Goal: Task Accomplishment & Management: Manage account settings

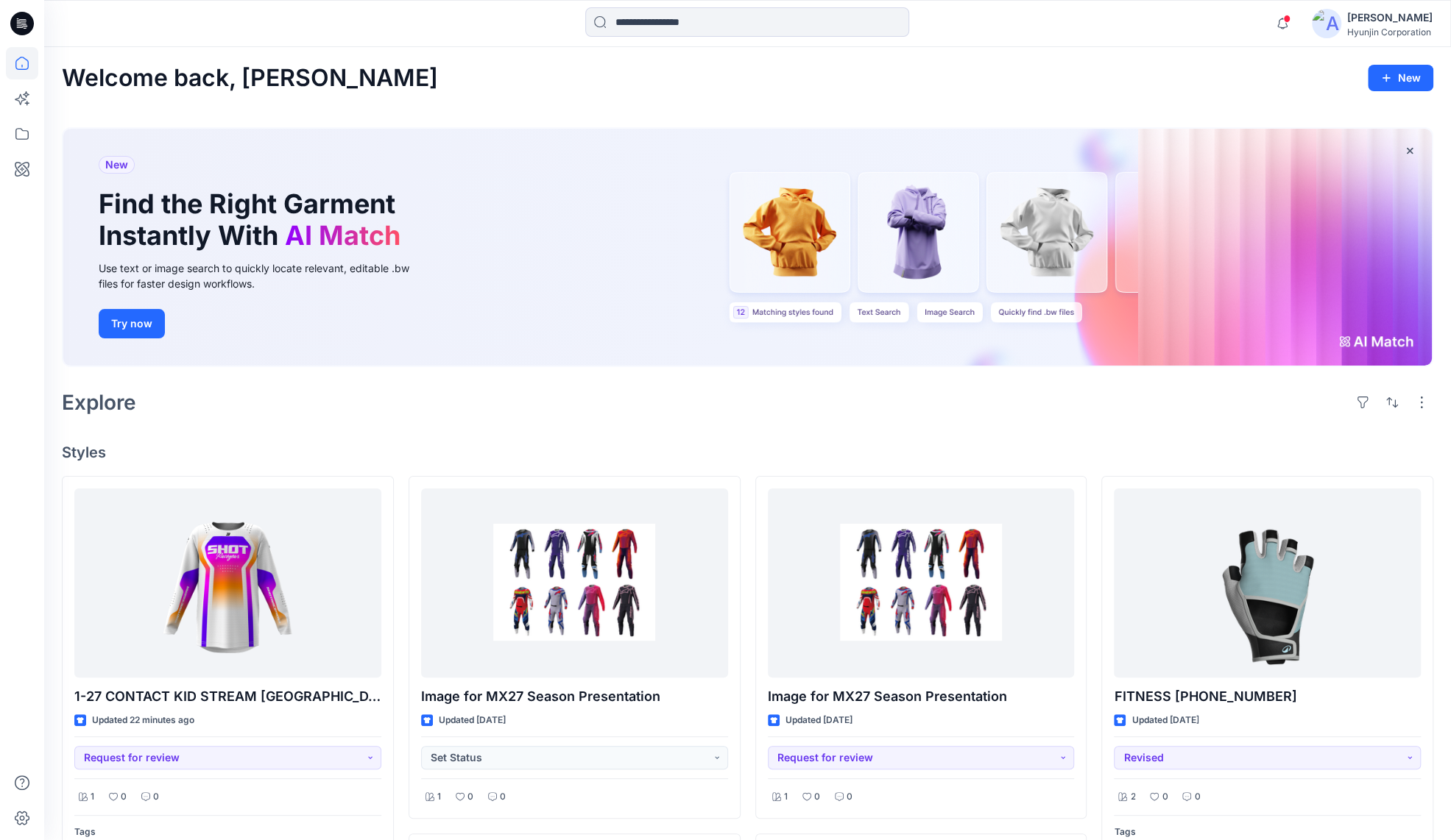
click at [1365, 25] on div "[PERSON_NAME]" at bounding box center [1390, 17] width 86 height 17
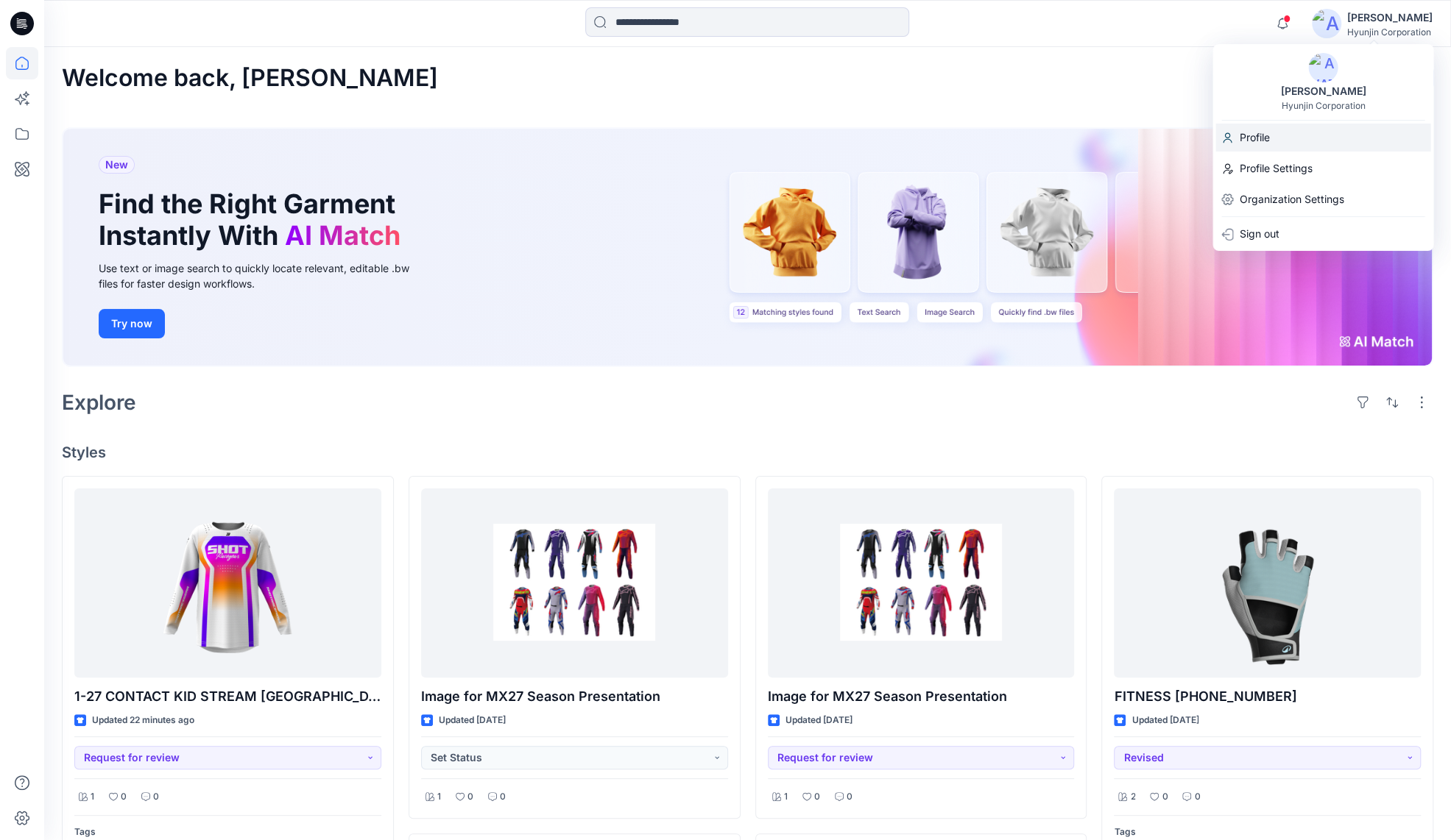
click at [1281, 128] on div "Profile" at bounding box center [1323, 138] width 215 height 28
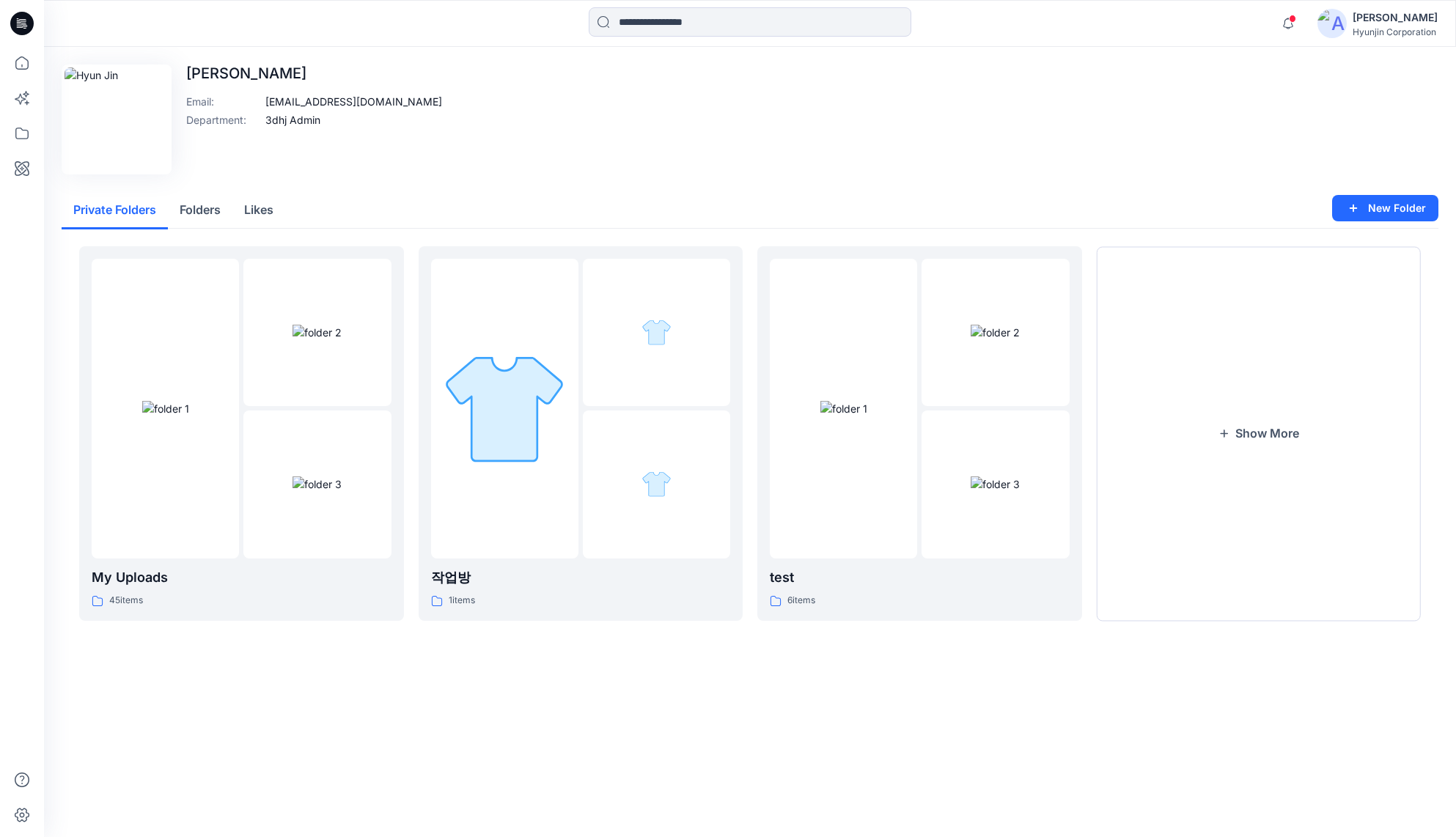
click at [1412, 29] on div "Hyunjin Corporation" at bounding box center [1395, 31] width 85 height 11
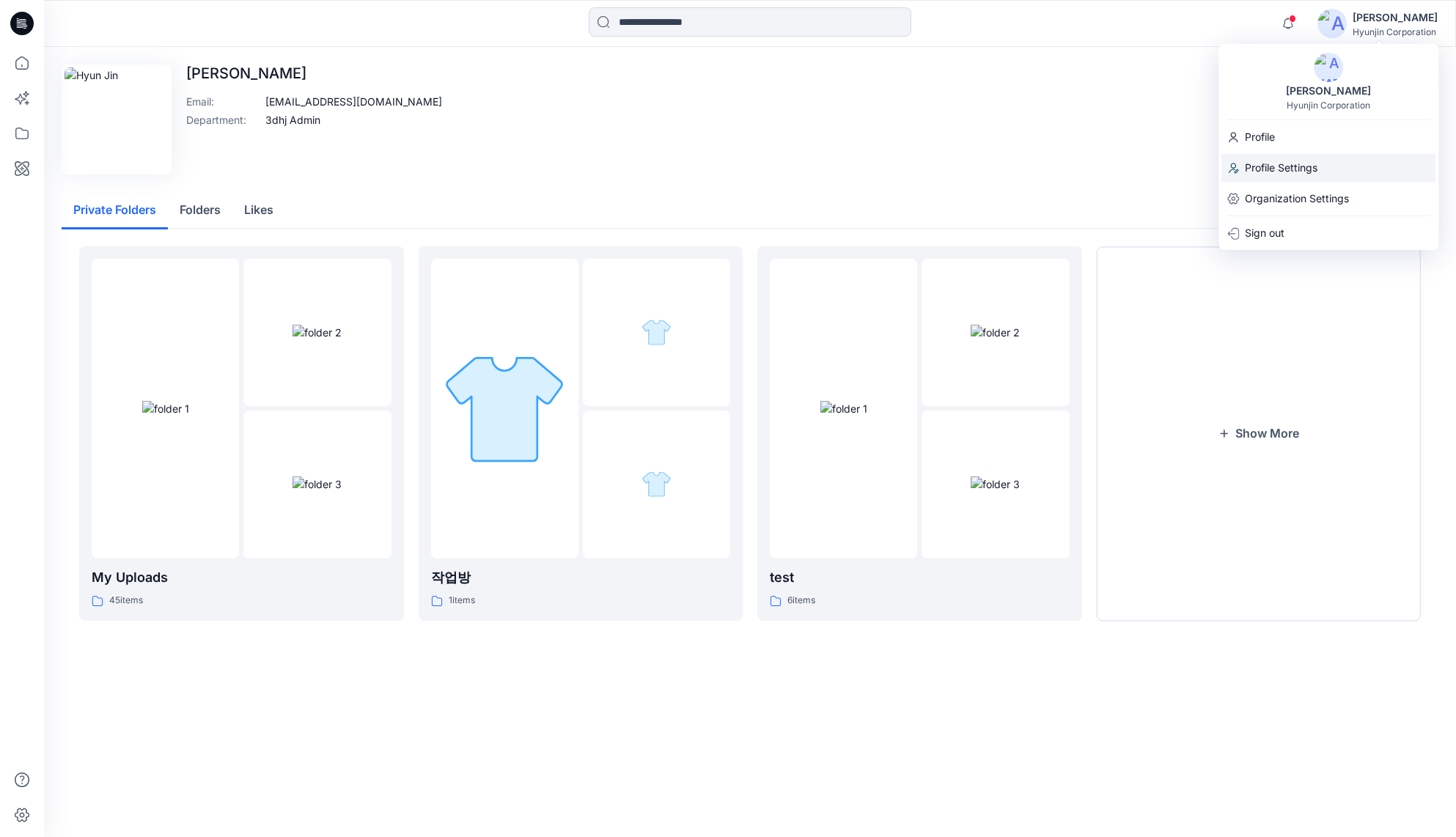
click at [1312, 171] on p "Profile Settings" at bounding box center [1280, 168] width 72 height 28
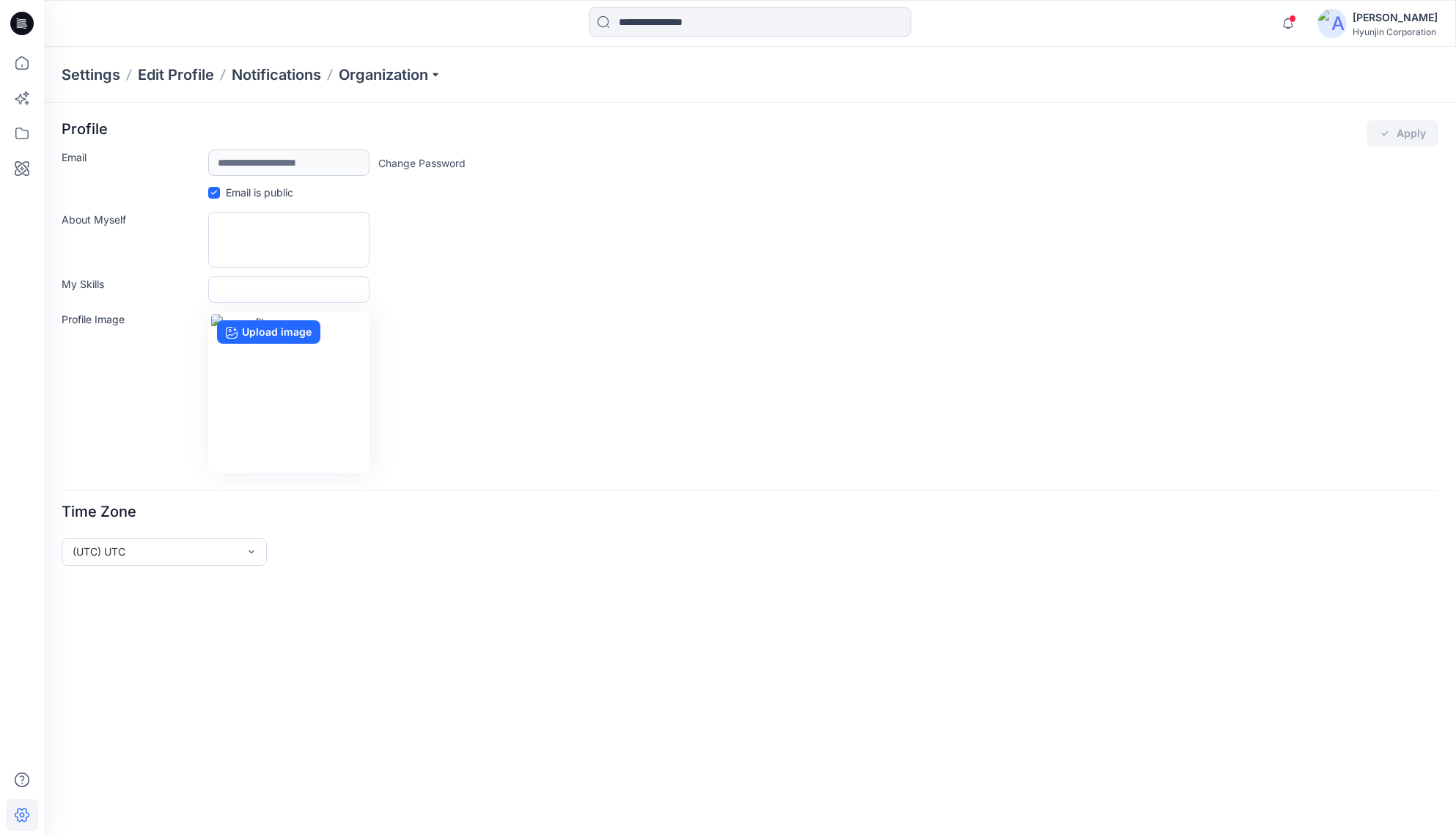
click at [398, 86] on div "Settings Edit Profile Notifications Organization" at bounding box center [750, 75] width 1412 height 56
click at [397, 80] on p "Organization" at bounding box center [390, 75] width 103 height 21
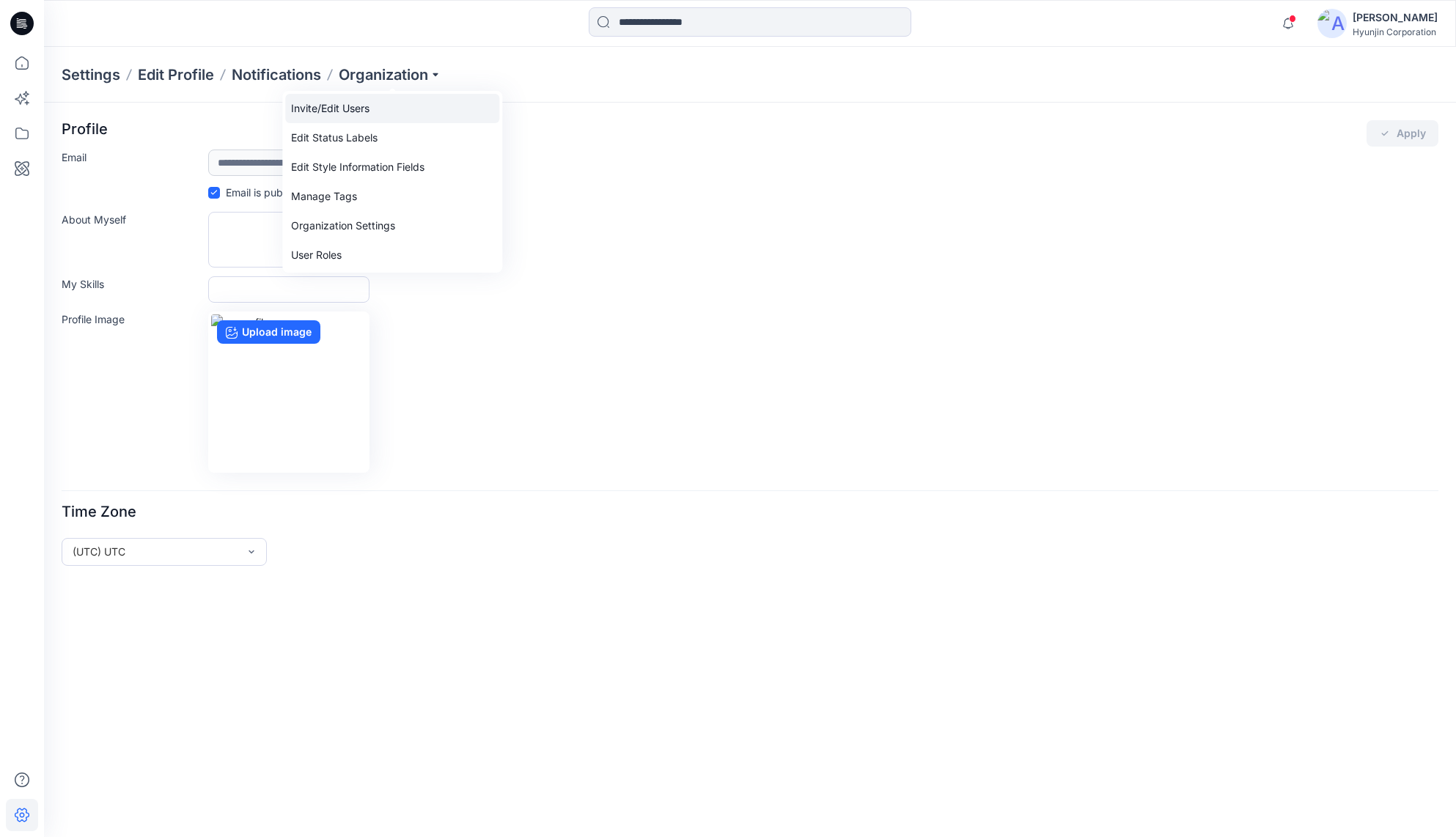
click at [384, 112] on link "Invite/Edit Users" at bounding box center [392, 109] width 214 height 30
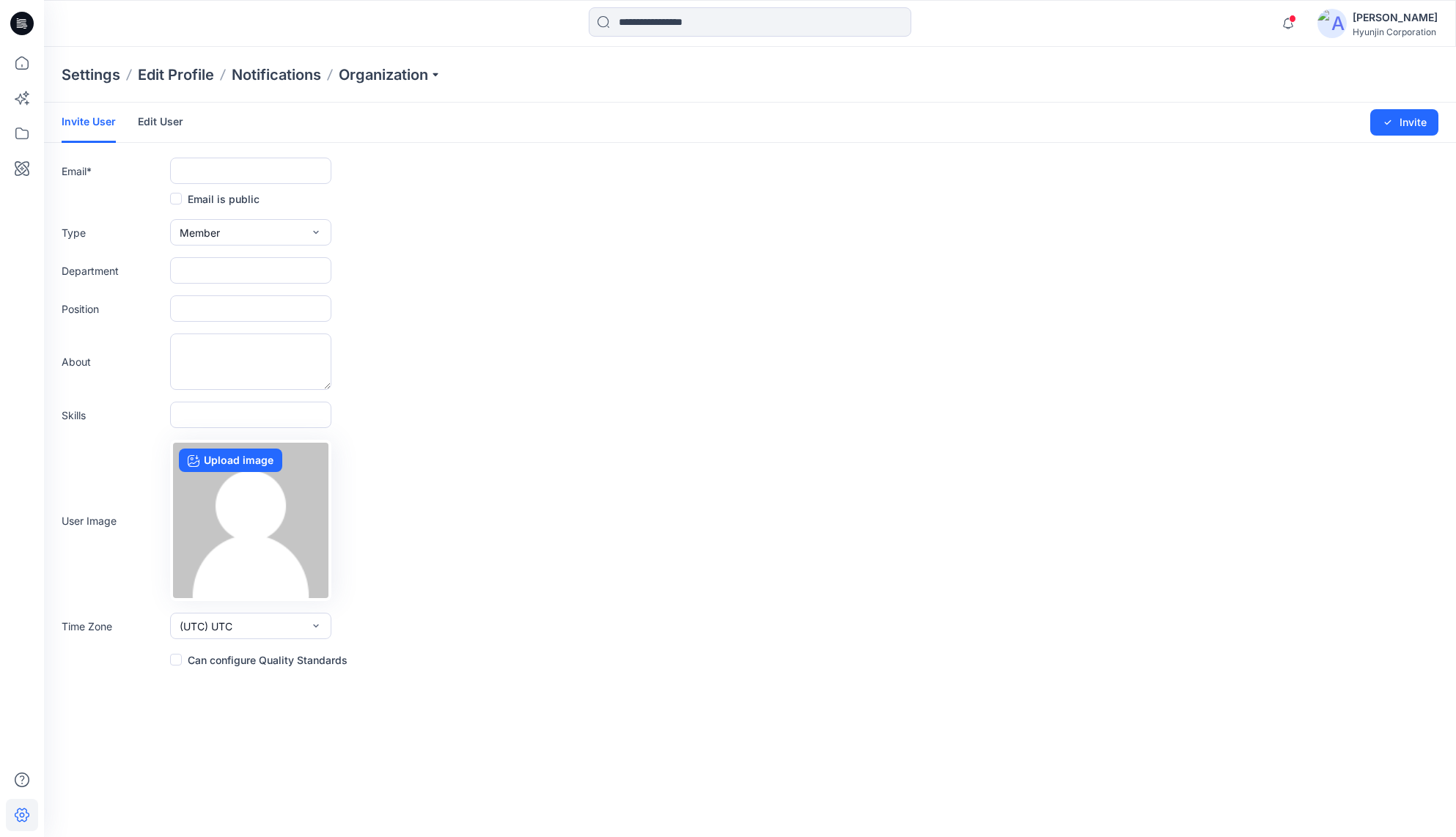
click at [166, 106] on link "Edit User" at bounding box center [160, 122] width 45 height 38
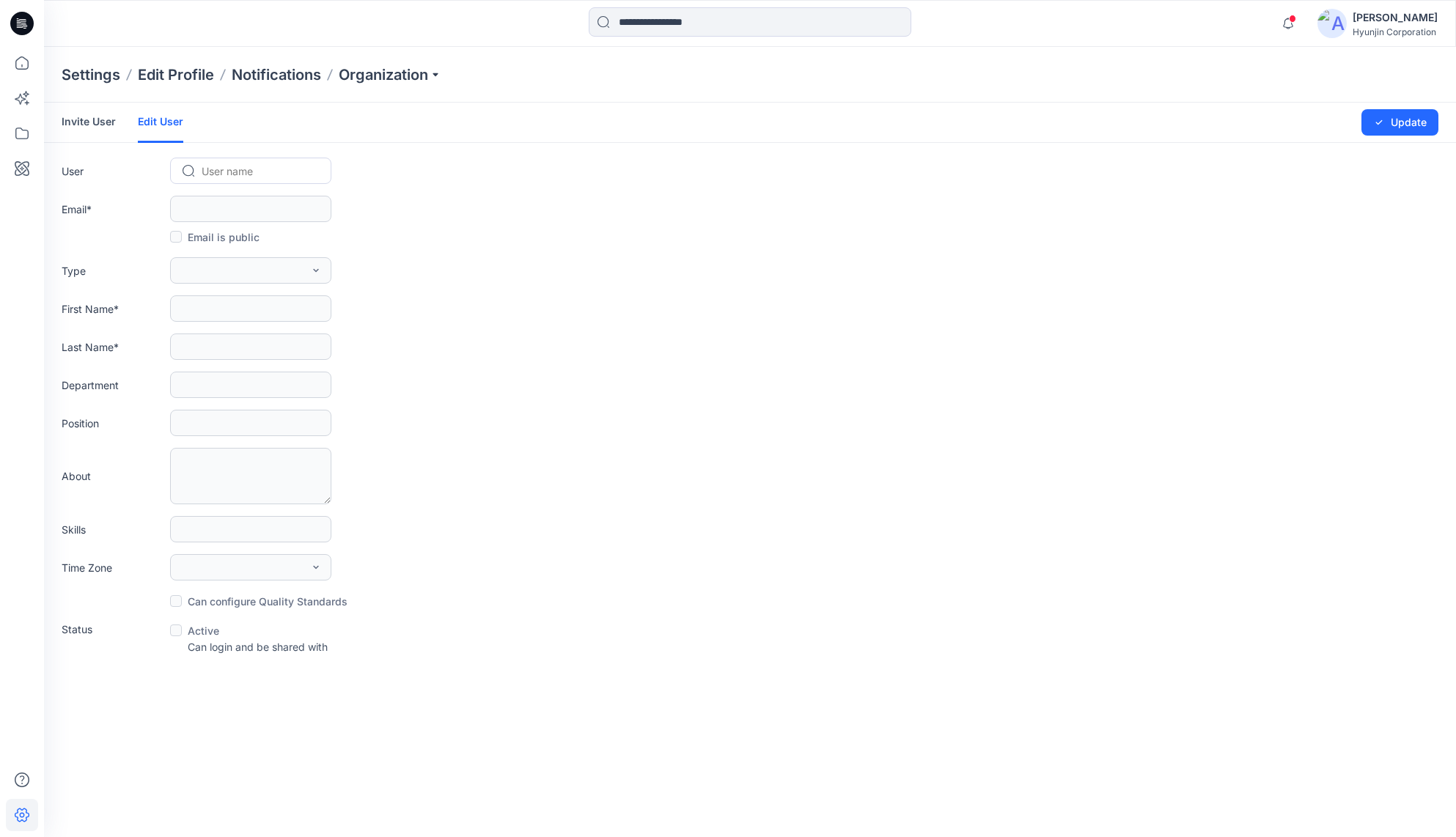
click at [230, 177] on div at bounding box center [259, 171] width 116 height 18
paste input "**********"
type input "**********"
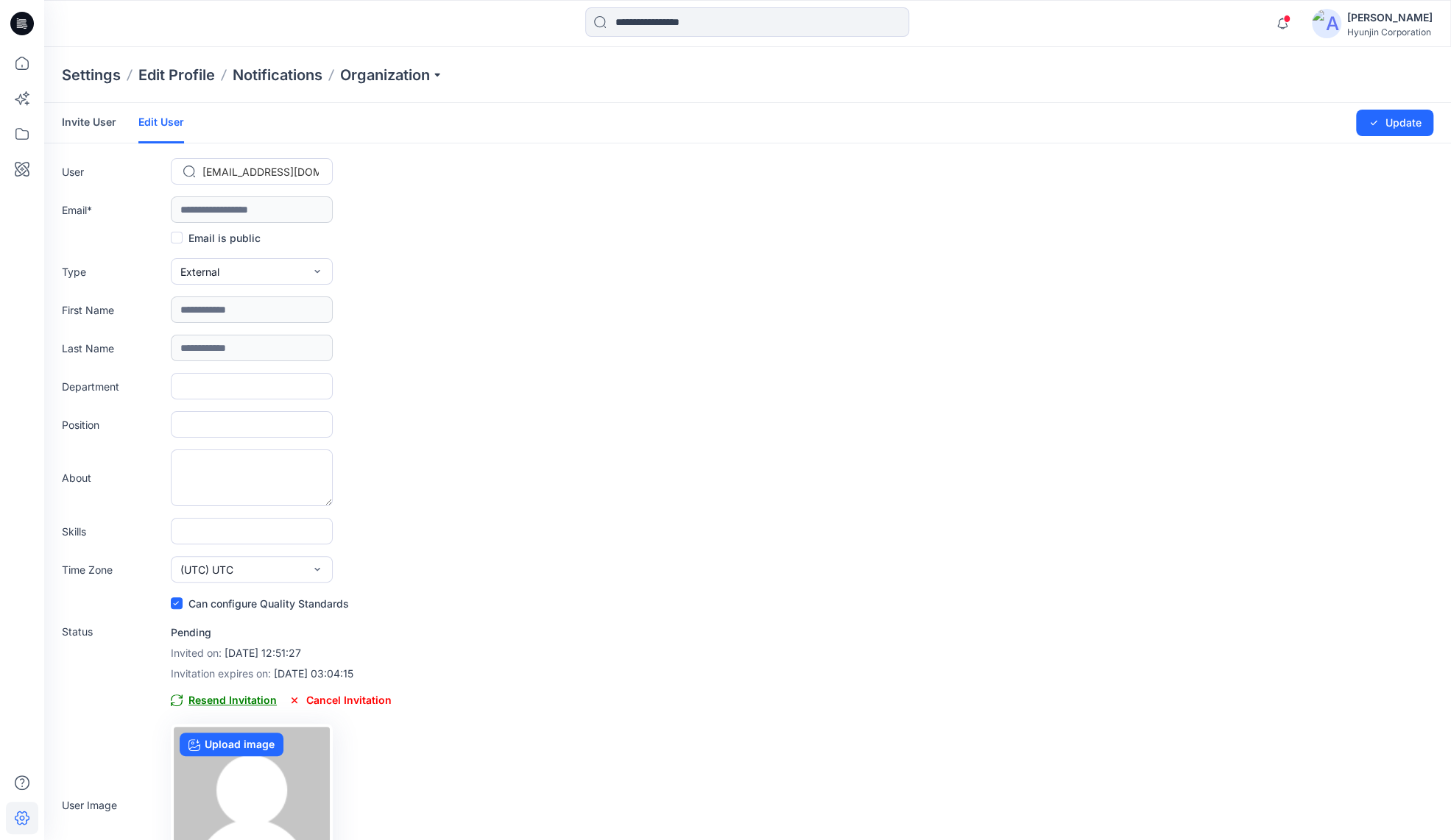
click at [206, 704] on span "Resend Invitation" at bounding box center [224, 700] width 106 height 17
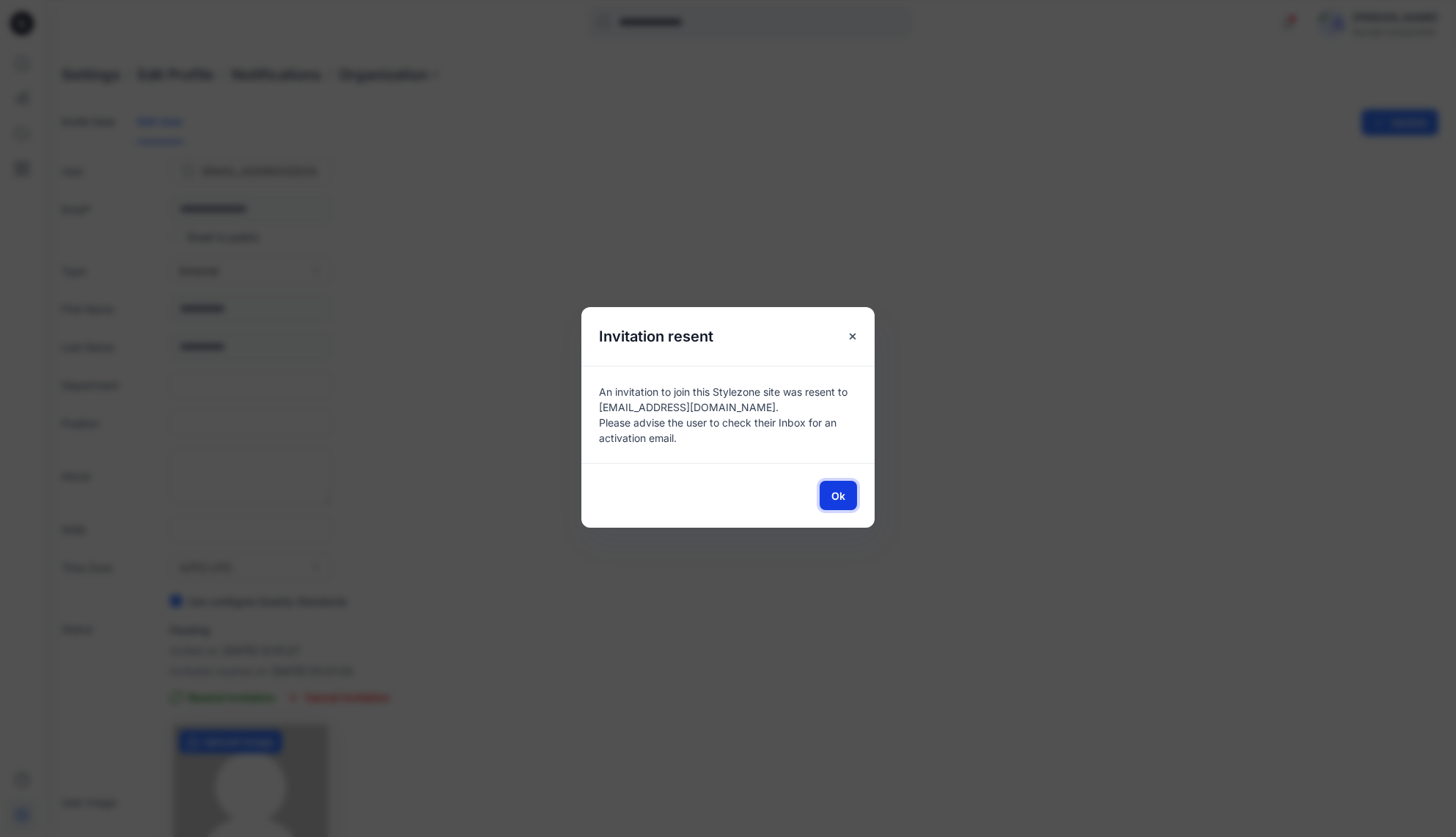
click at [836, 498] on span "Ok" at bounding box center [838, 496] width 14 height 16
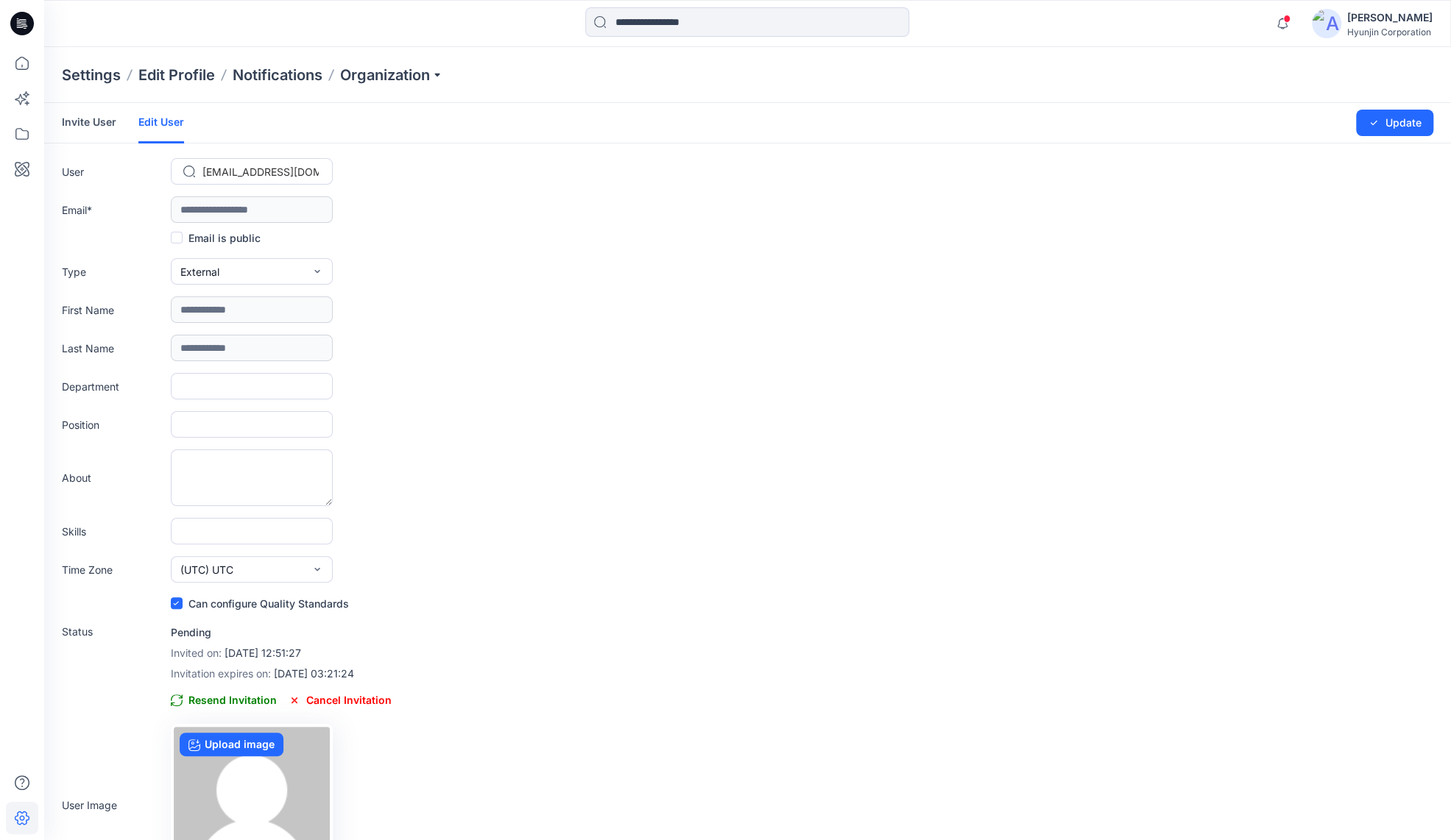
click at [317, 171] on div at bounding box center [260, 171] width 116 height 18
click at [314, 170] on div at bounding box center [260, 171] width 116 height 18
drag, startPoint x: 204, startPoint y: 175, endPoint x: 475, endPoint y: 169, distance: 271.1
click at [475, 169] on div "User Use Up and Down to choose options, press Enter to select the currently foc…" at bounding box center [748, 171] width 1372 height 26
drag, startPoint x: 314, startPoint y: 171, endPoint x: 198, endPoint y: 173, distance: 116.0
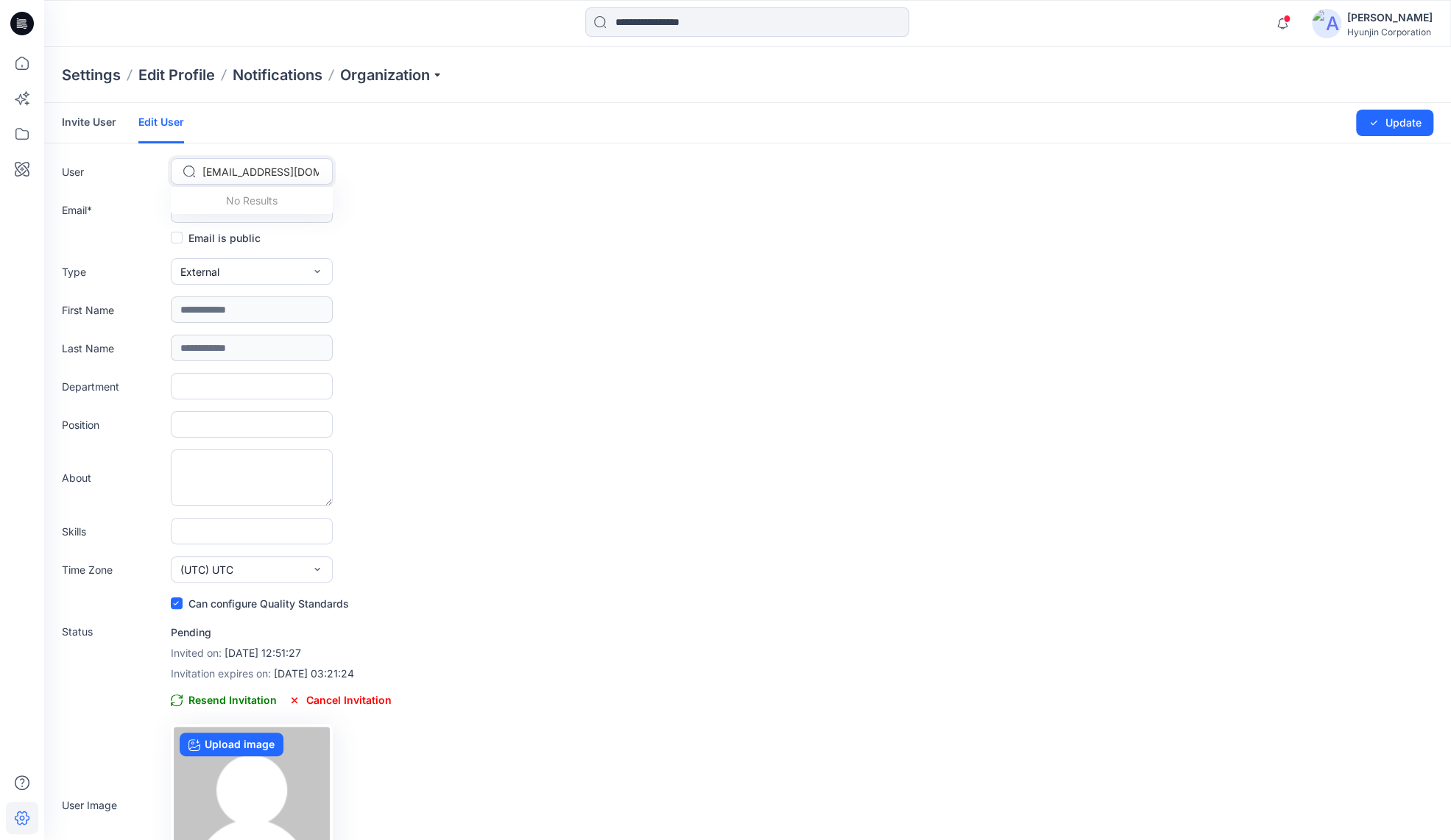
click at [198, 173] on div "[EMAIL_ADDRESS][DOMAIN_NAME]" at bounding box center [252, 172] width 137 height 21
drag, startPoint x: 200, startPoint y: 173, endPoint x: 225, endPoint y: 171, distance: 25.1
click at [225, 171] on div "[EMAIL_ADDRESS][DOMAIN_NAME]" at bounding box center [252, 172] width 137 height 21
click at [59, 124] on div "Invite User Edit User Changes Saved Update" at bounding box center [748, 123] width 1406 height 40
click at [73, 124] on link "Invite User" at bounding box center [89, 122] width 54 height 38
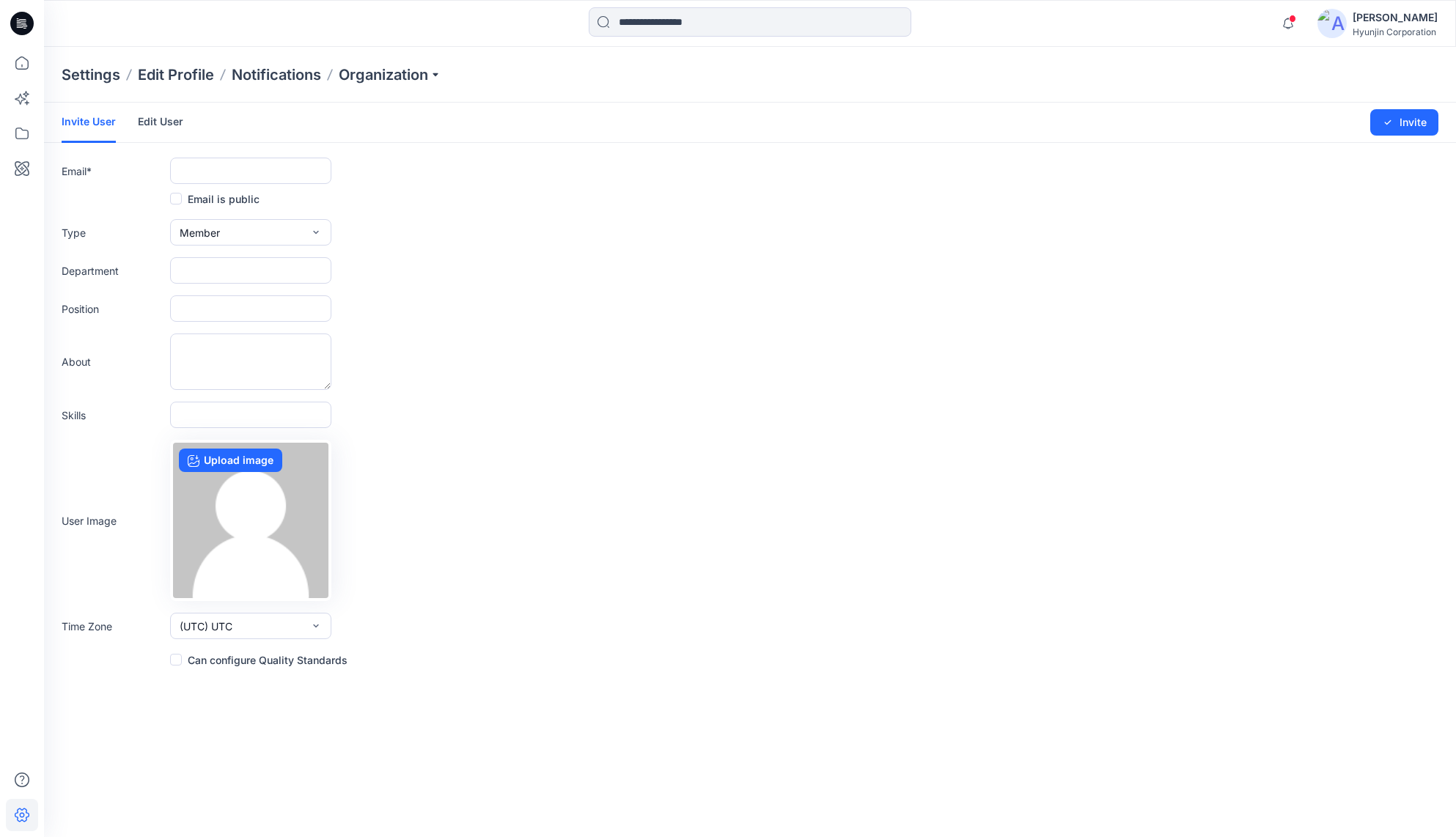
click at [144, 120] on link "Edit User" at bounding box center [160, 122] width 45 height 38
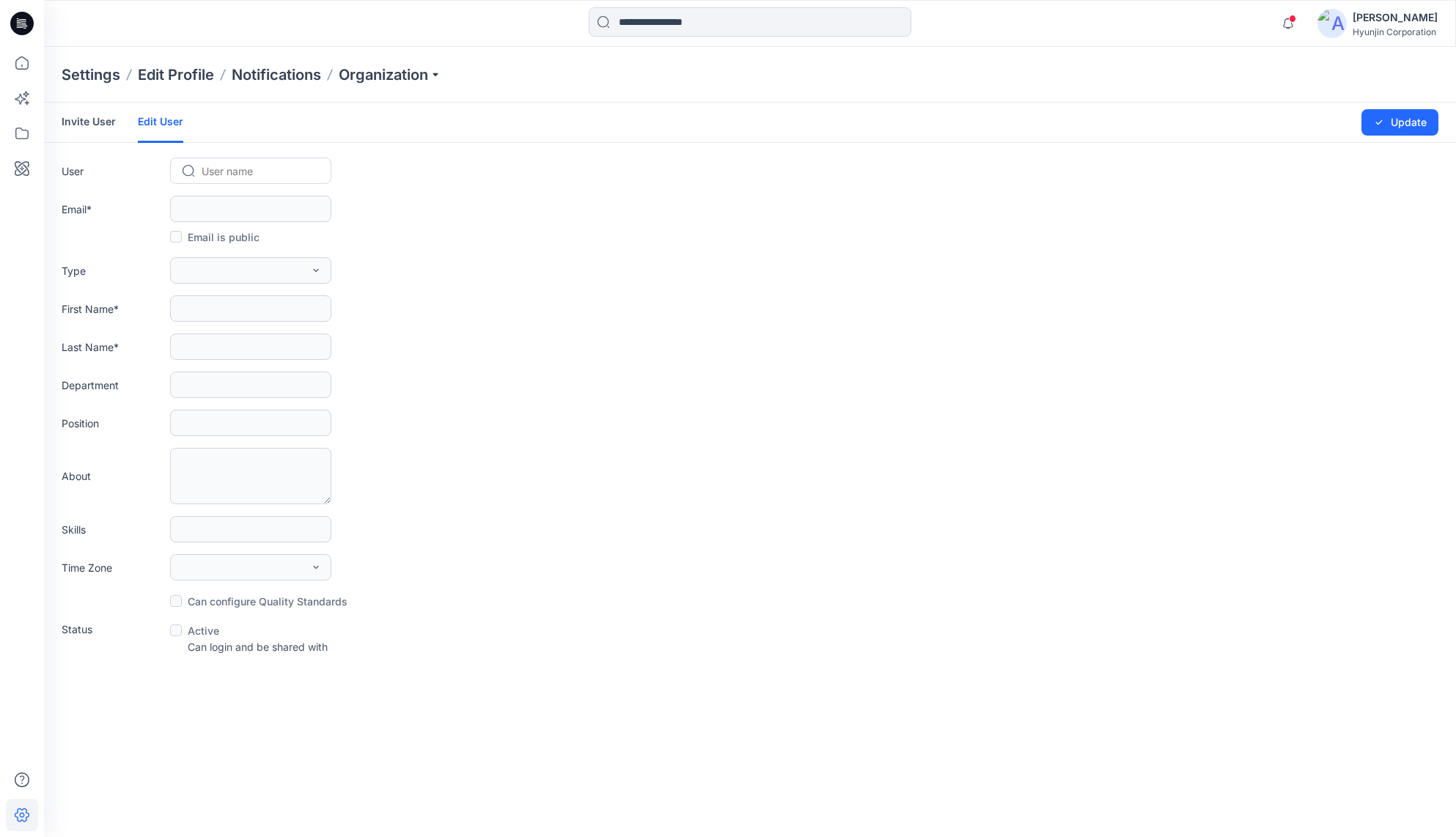
click at [214, 162] on div at bounding box center [259, 171] width 116 height 18
paste input "**********"
type input "**********"
click at [302, 204] on span "[PERSON_NAME][EMAIL_ADDRESS][DOMAIN_NAME]" at bounding box center [263, 202] width 119 height 16
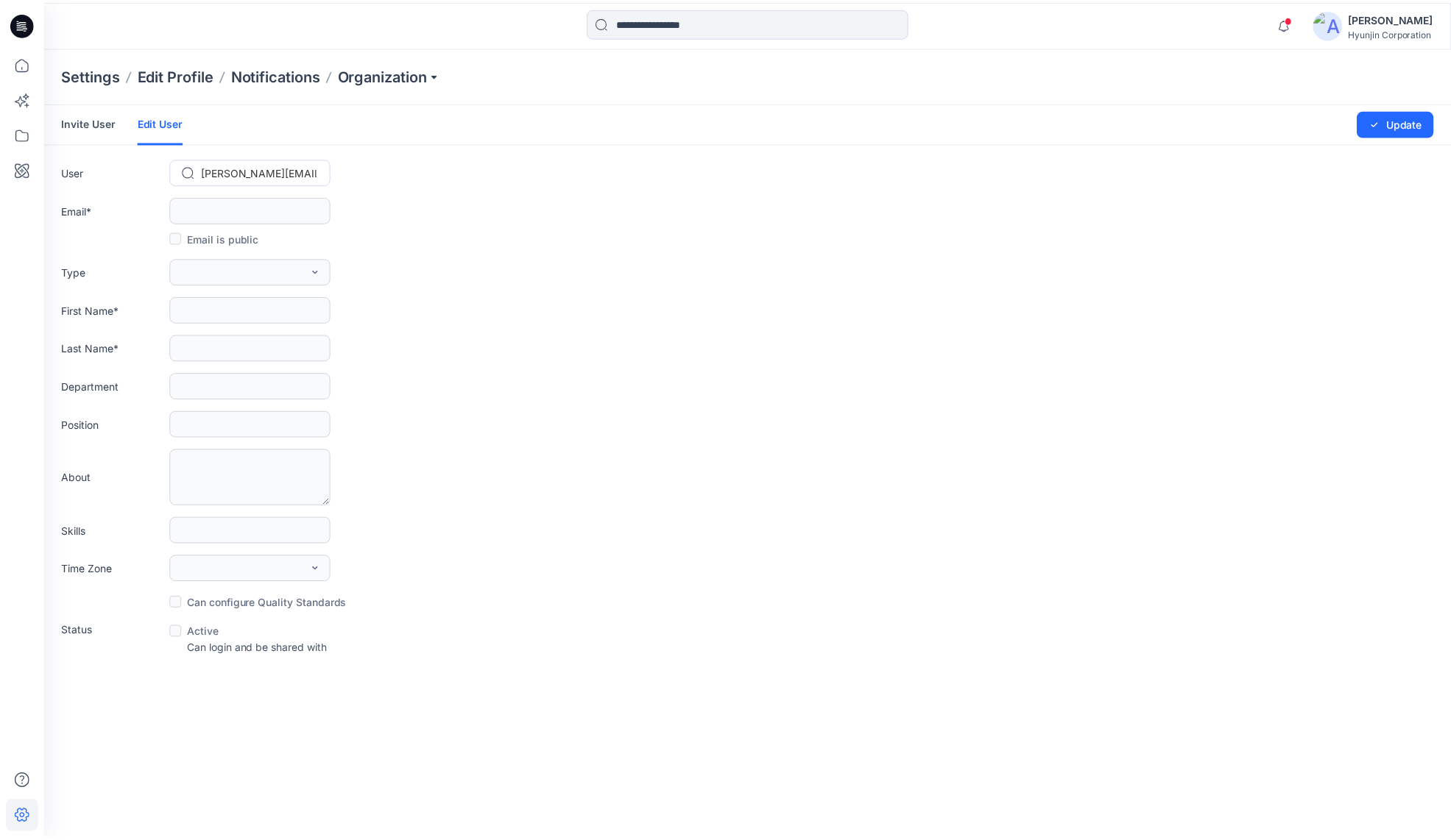
scroll to position [0, 0]
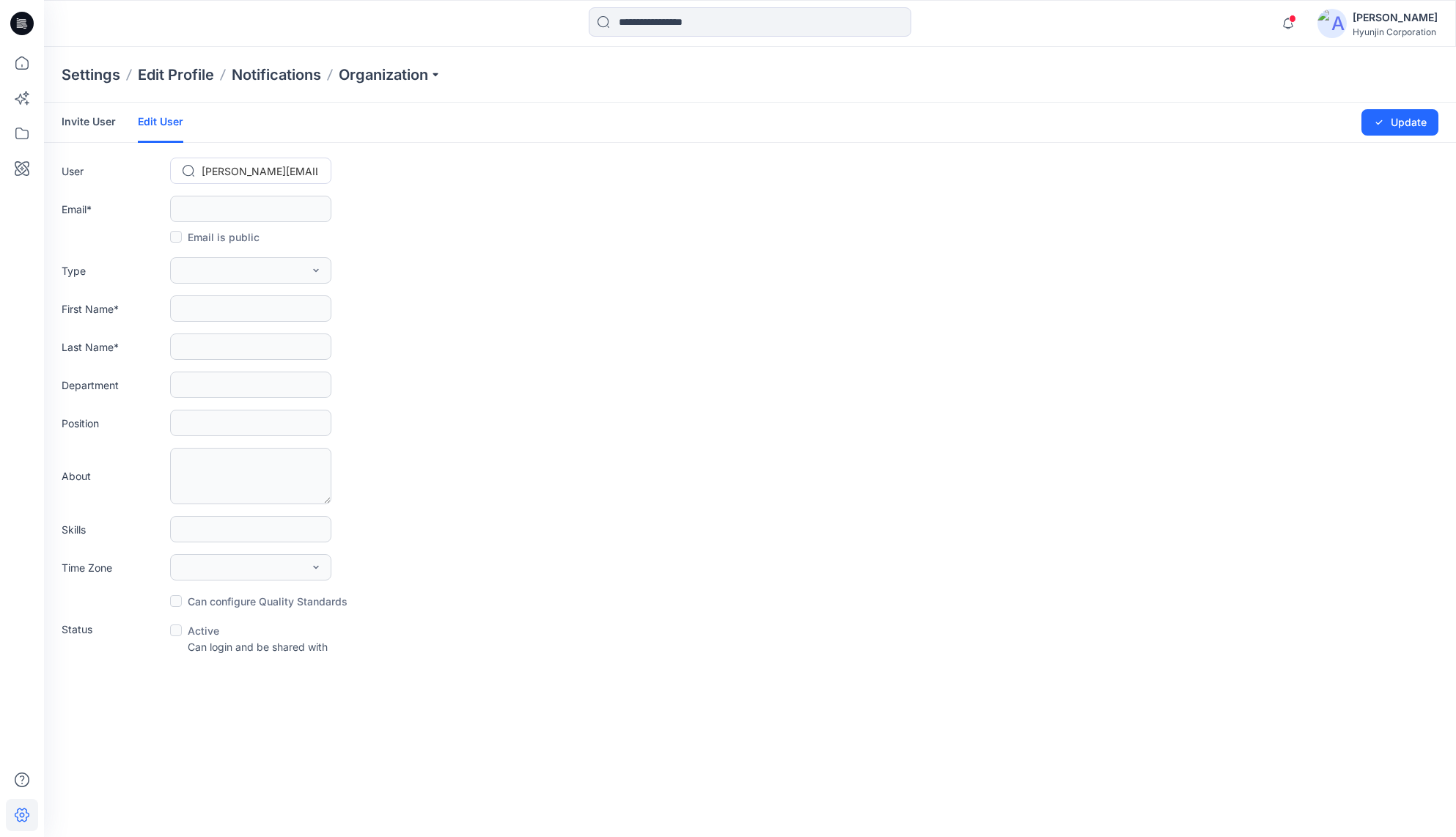
type input "**********"
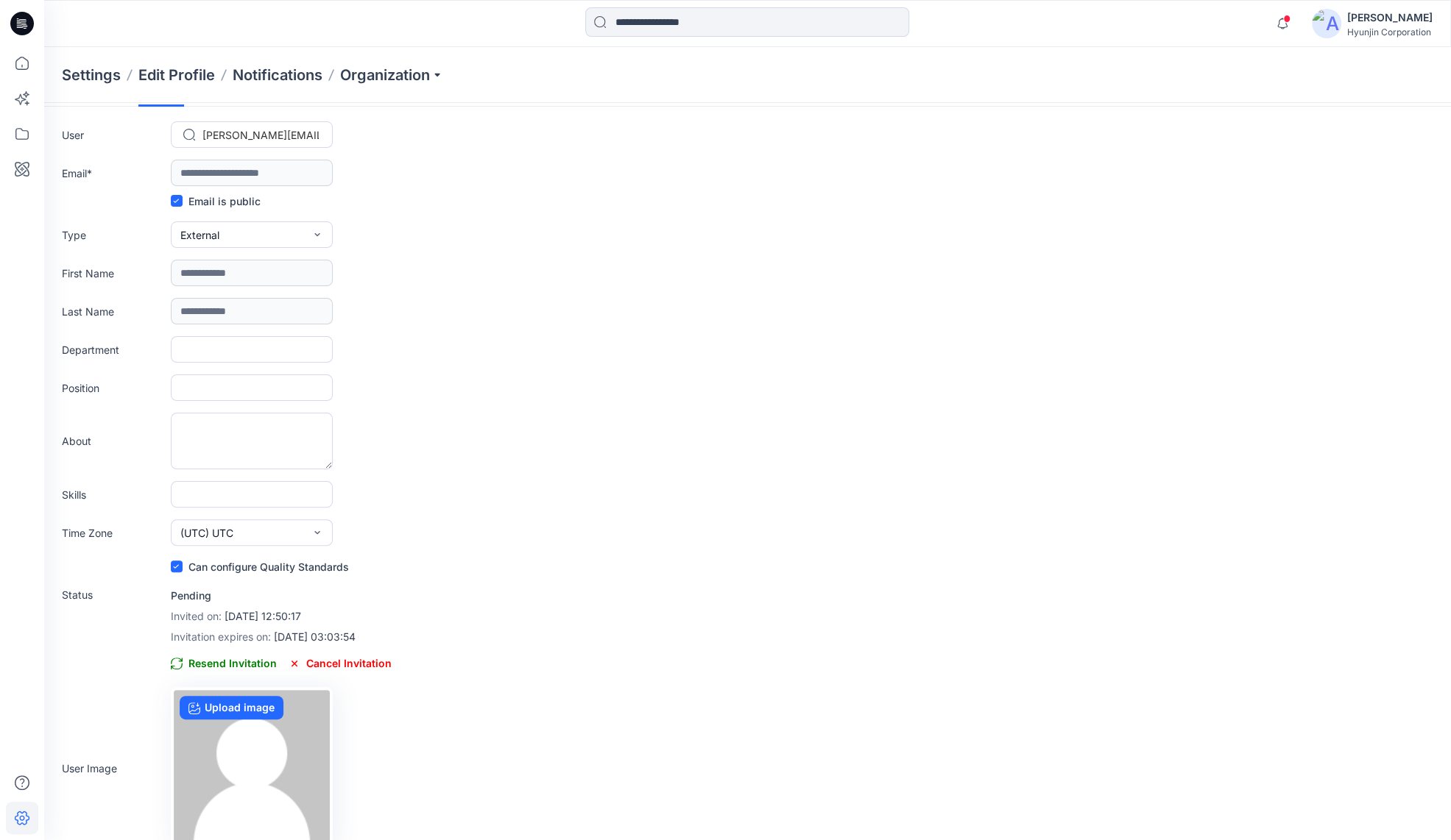
scroll to position [57, 0]
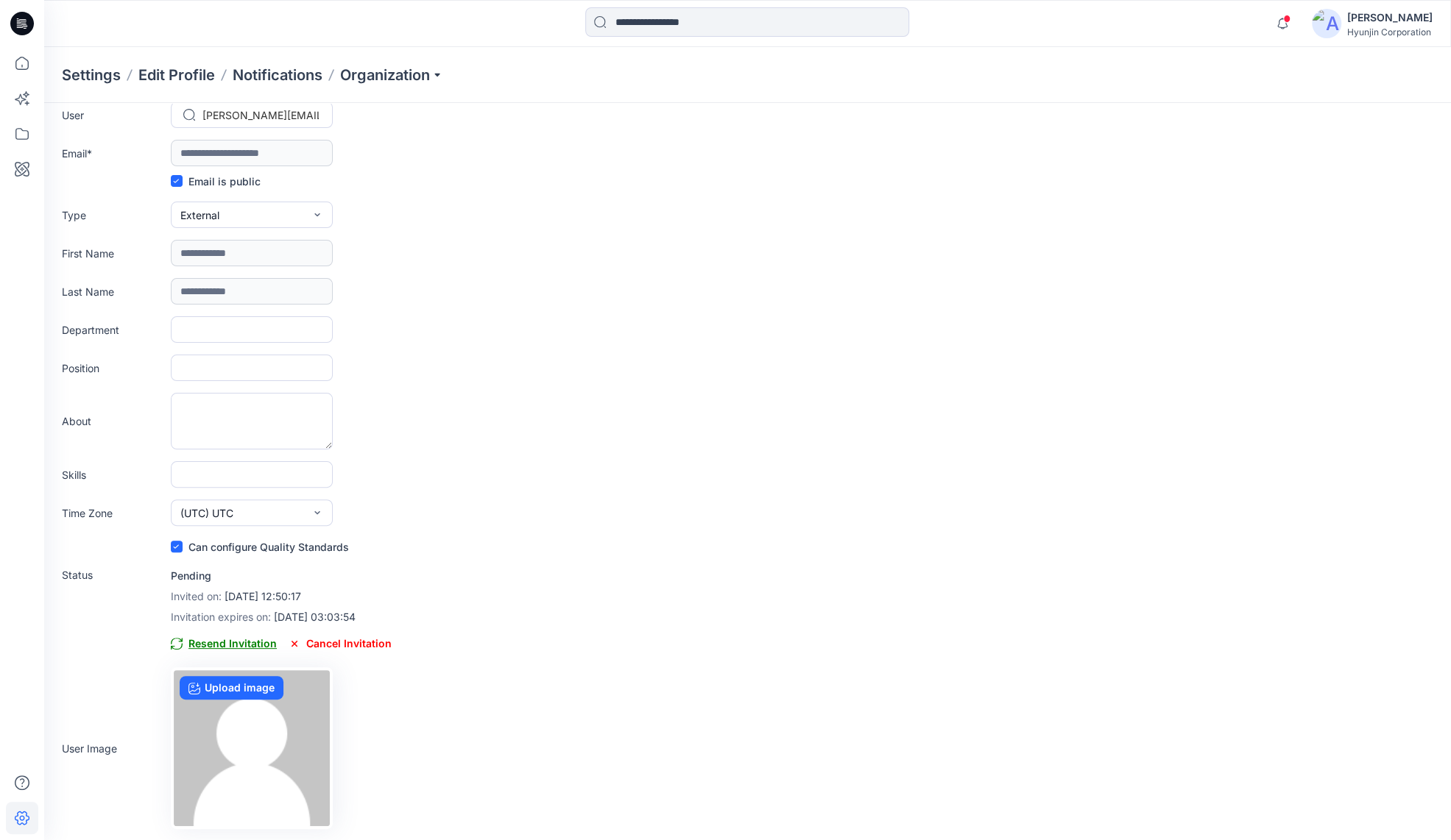
click at [228, 645] on span "Resend Invitation" at bounding box center [224, 644] width 106 height 17
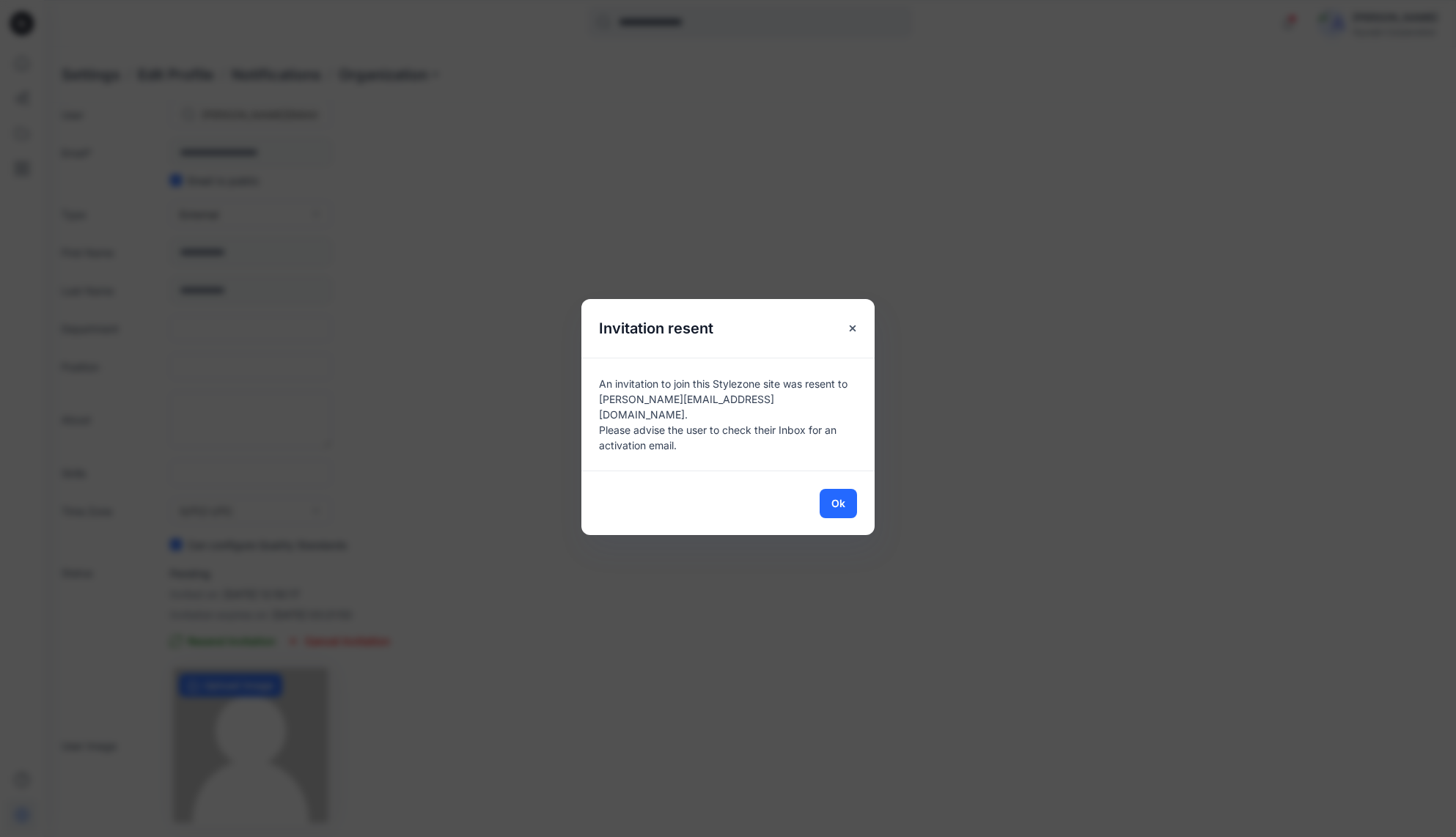
click at [815, 501] on div "Ok" at bounding box center [727, 503] width 293 height 64
click at [825, 497] on button "Ok" at bounding box center [838, 504] width 37 height 30
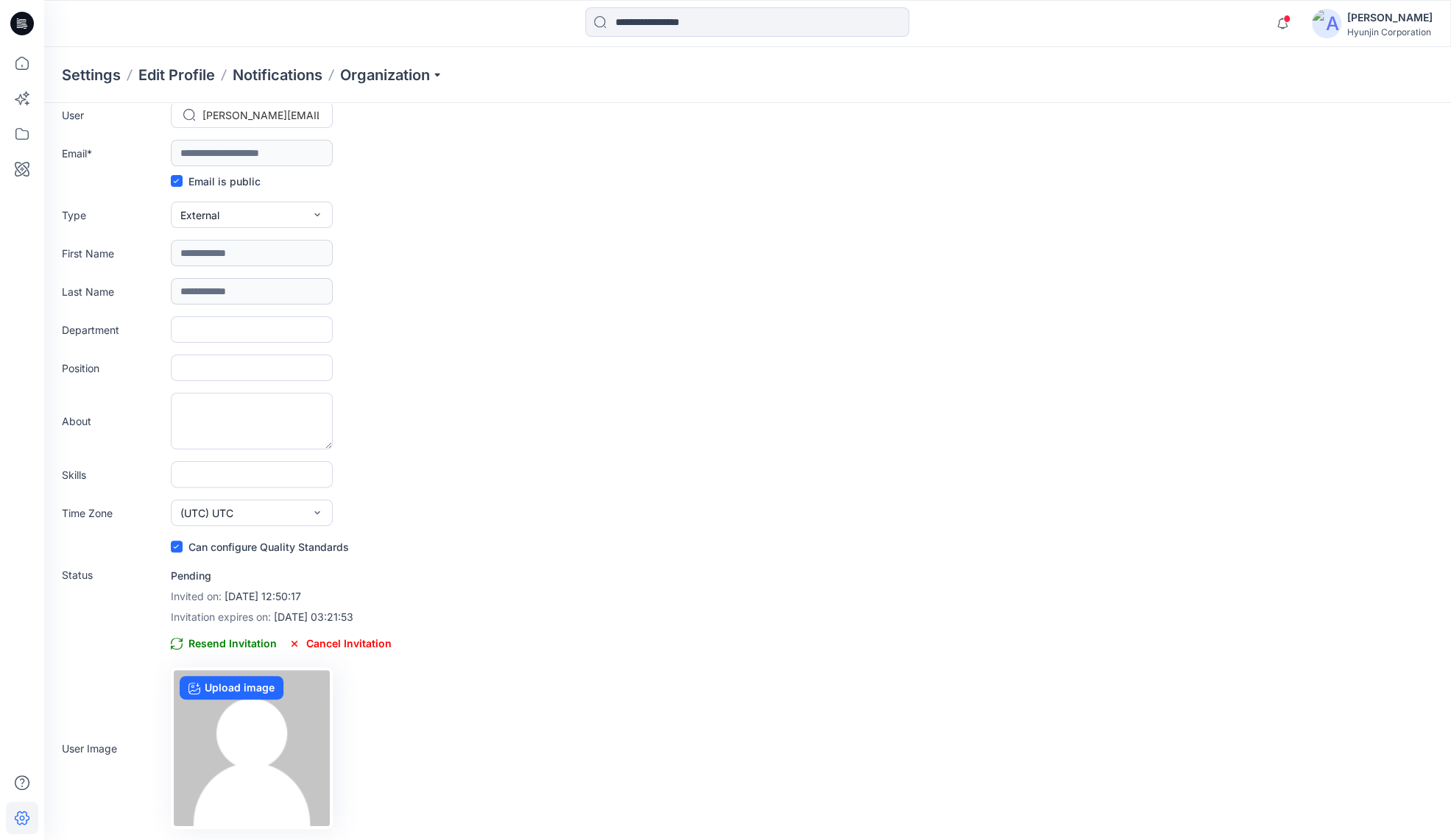
click at [658, 292] on div "Last Name" at bounding box center [748, 292] width 1372 height 26
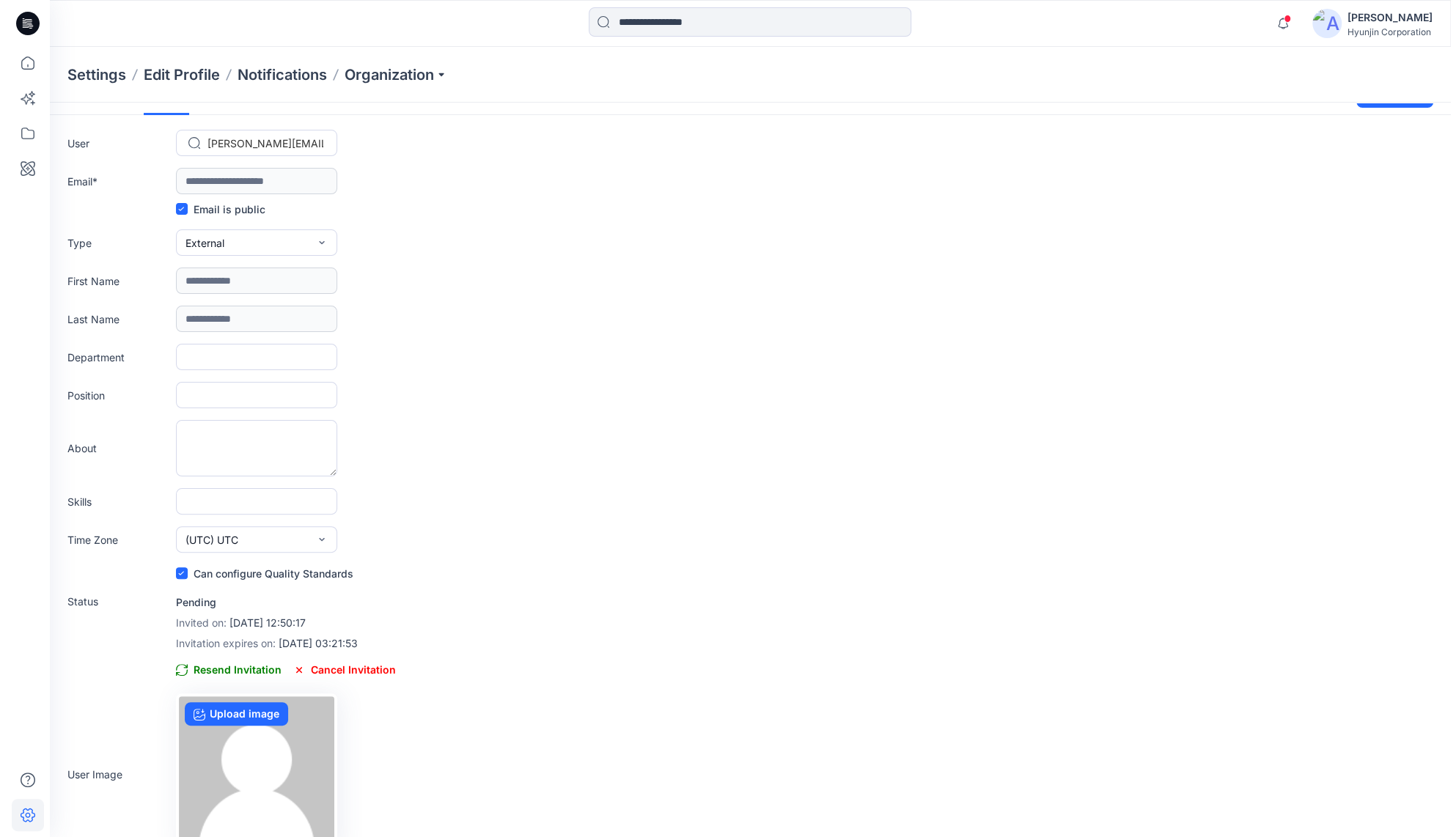
scroll to position [0, 0]
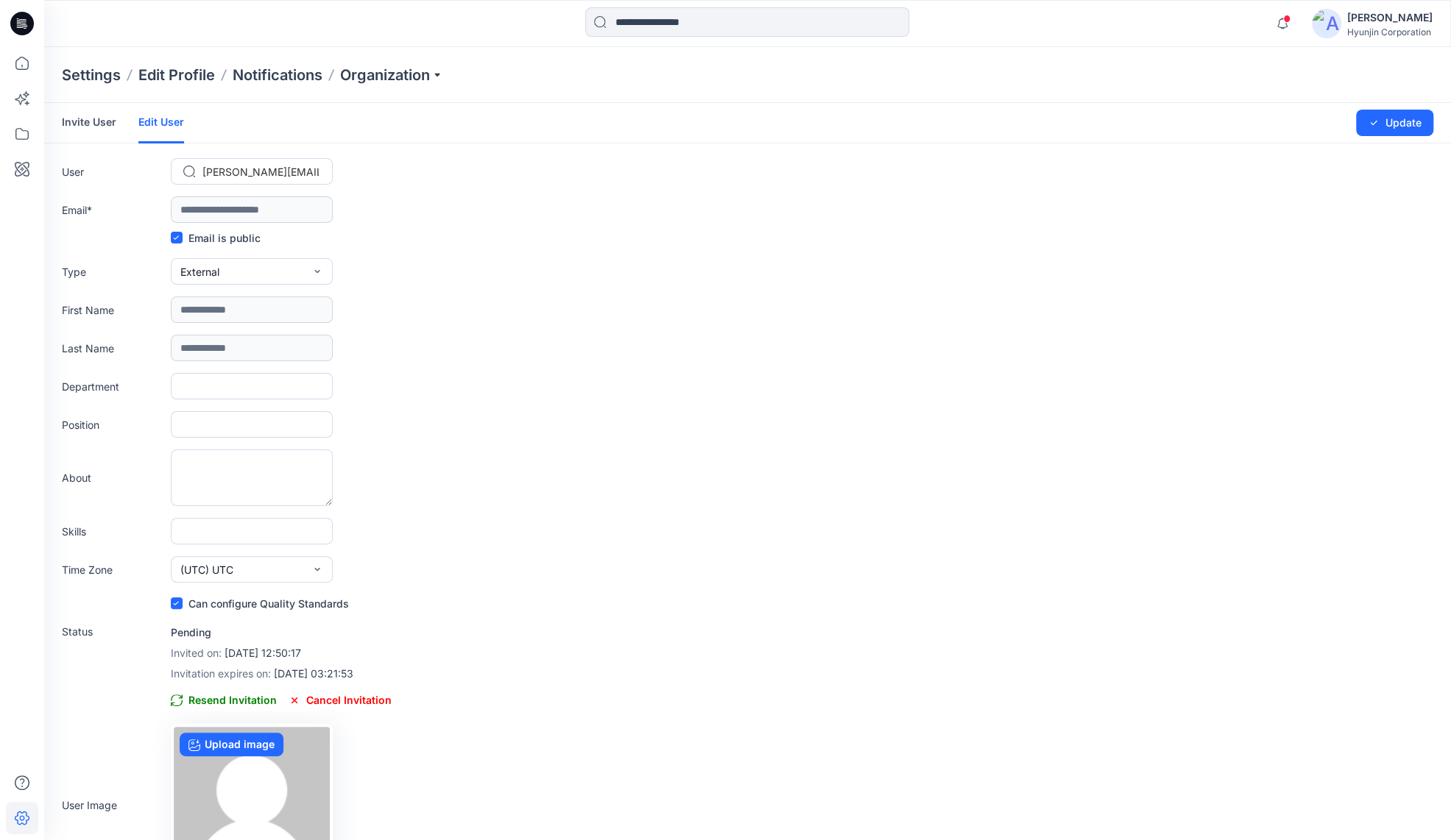
click at [78, 122] on link "Invite User" at bounding box center [89, 122] width 54 height 38
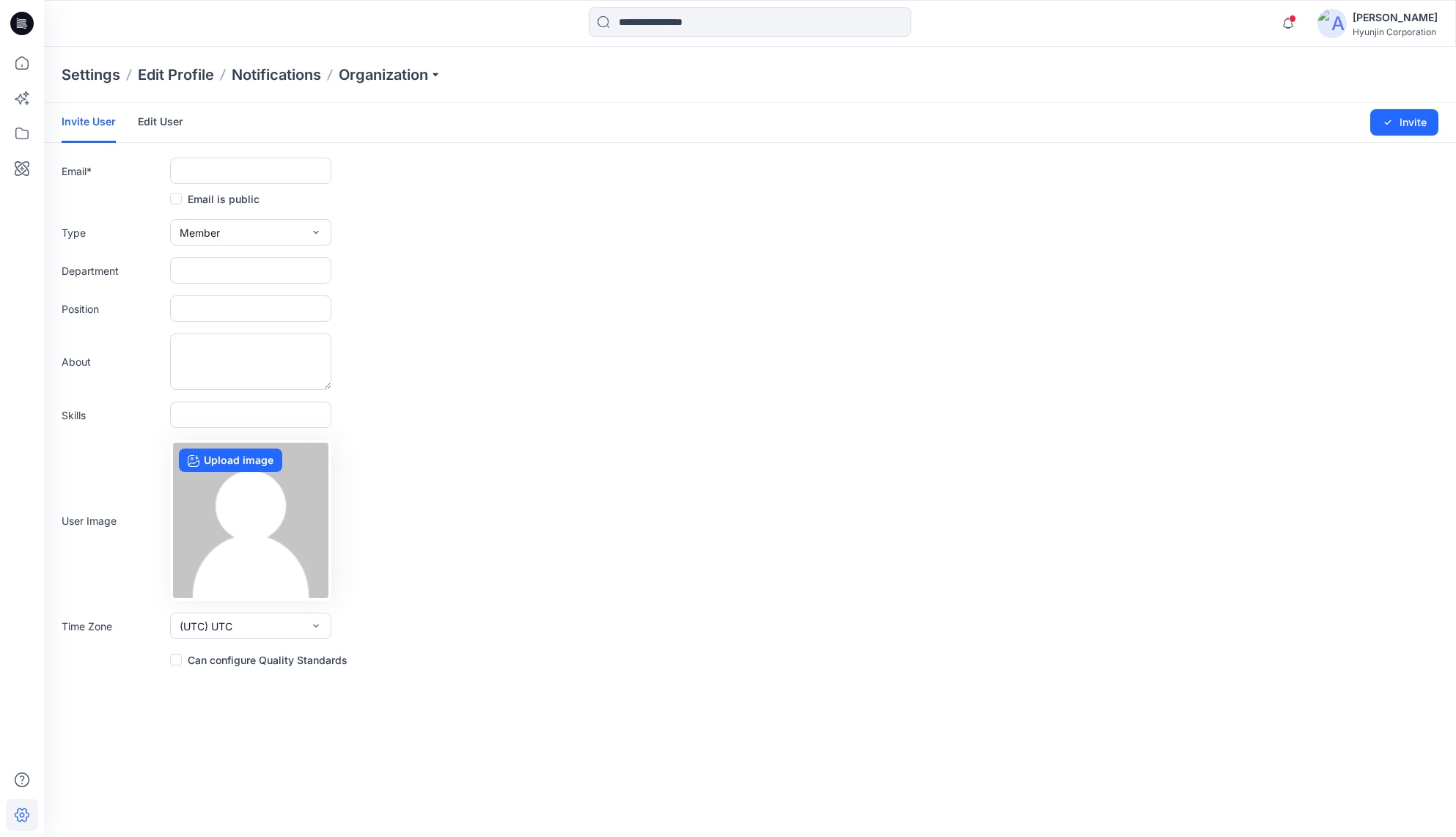
click at [135, 124] on div "Invite User Edit User" at bounding box center [133, 123] width 144 height 40
click at [164, 123] on link "Edit User" at bounding box center [160, 122] width 45 height 38
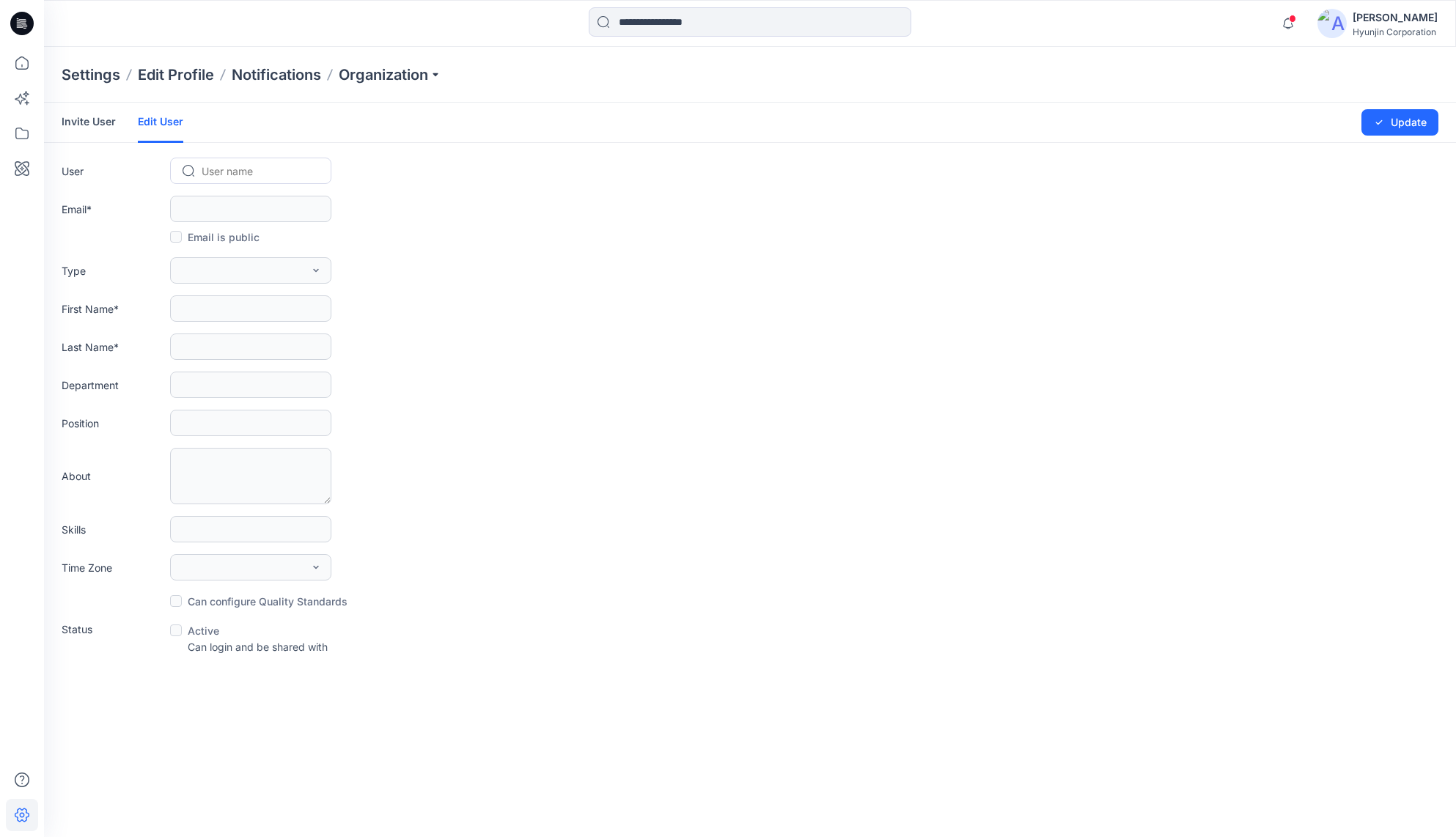
click at [232, 168] on div at bounding box center [259, 171] width 116 height 18
paste input "**********"
type input "**********"
click at [245, 200] on span "[PERSON_NAME]" at bounding box center [245, 202] width 84 height 16
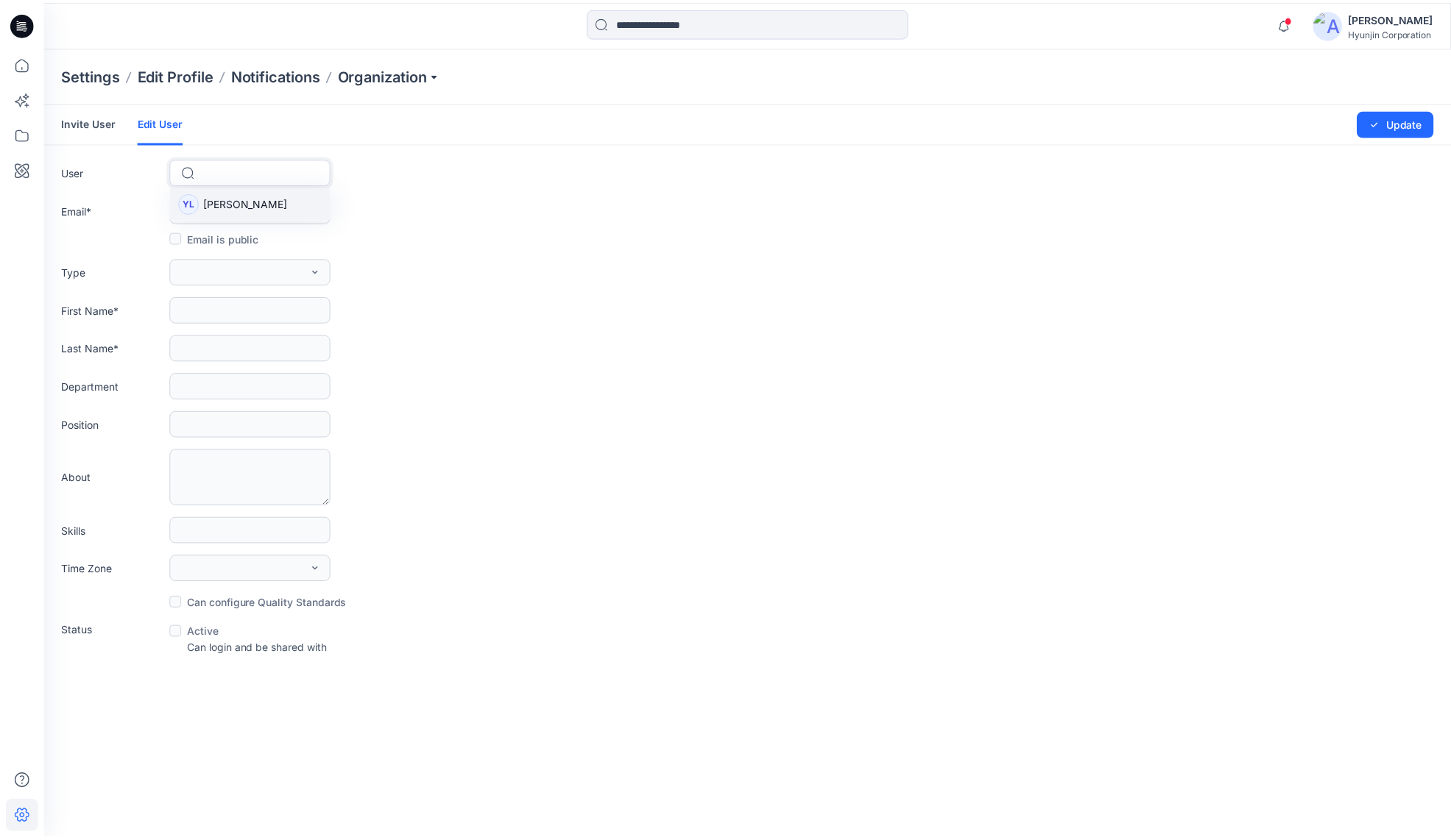
scroll to position [0, 0]
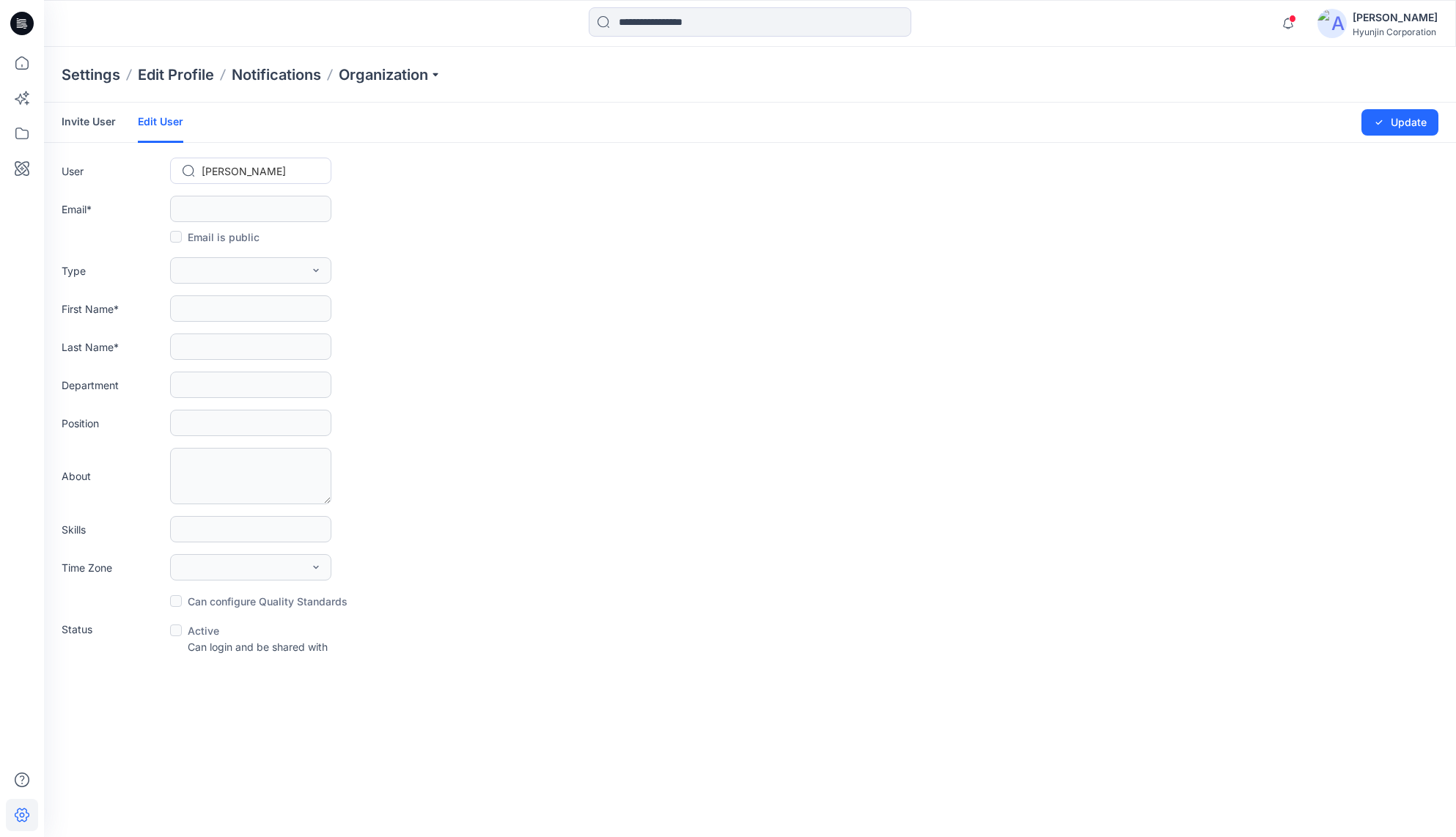
type input "**********"
type input "*******"
